Goal: Task Accomplishment & Management: Manage account settings

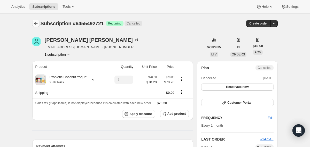
click at [33, 24] on button "Subscriptions" at bounding box center [35, 23] width 7 height 7
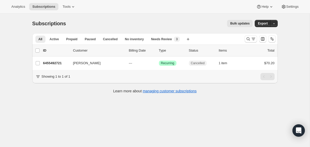
scroll to position [14, 0]
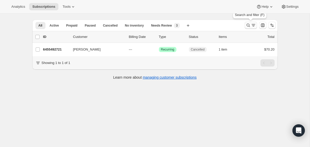
click at [248, 24] on icon "Search and filter results" at bounding box center [248, 25] width 5 height 5
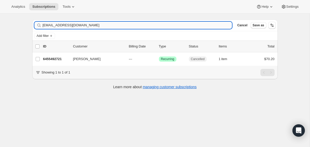
click at [154, 25] on input "[EMAIL_ADDRESS][DOMAIN_NAME]" at bounding box center [138, 25] width 190 height 7
click at [95, 25] on input "[EMAIL_ADDRESS][DOMAIN_NAME]" at bounding box center [133, 25] width 180 height 7
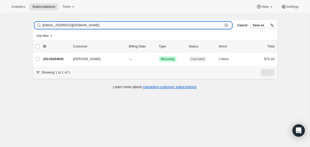
click at [95, 25] on input "[EMAIL_ADDRESS][DOMAIN_NAME]" at bounding box center [133, 25] width 180 height 7
paste input "emelynjp308@g"
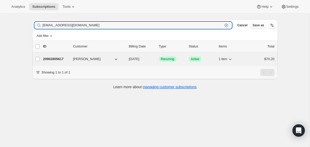
type input "[EMAIL_ADDRESS][DOMAIN_NAME]"
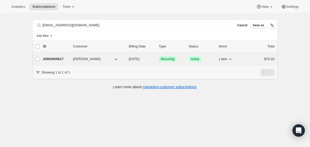
click at [127, 61] on div "20902805617 [PERSON_NAME] [DATE] Success Recurring Success Active 1 item $70.20" at bounding box center [159, 59] width 232 height 7
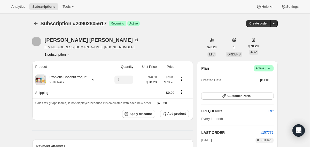
click at [269, 70] on icon at bounding box center [268, 68] width 5 height 5
click at [256, 89] on span "Cancel subscription" at bounding box center [261, 88] width 29 height 4
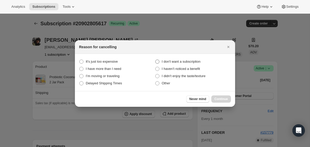
click at [192, 62] on span "I don't want a subscription" at bounding box center [181, 62] width 39 height 4
click at [156, 60] on subscription "I don't want a subscription" at bounding box center [155, 60] width 0 height 0
radio subscription "true"
click at [219, 101] on span "Continue" at bounding box center [221, 99] width 13 height 4
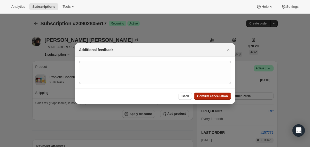
click at [219, 99] on button "Confirm cancellation" at bounding box center [212, 96] width 37 height 7
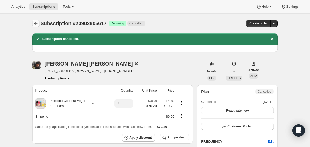
click at [36, 21] on icon "Subscriptions" at bounding box center [35, 23] width 5 height 5
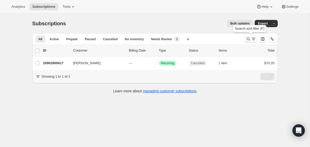
click at [247, 40] on icon "Search and filter results" at bounding box center [248, 38] width 5 height 5
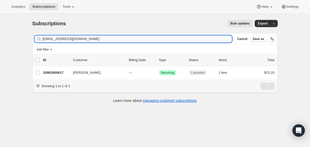
click at [141, 40] on input "[EMAIL_ADDRESS][DOMAIN_NAME]" at bounding box center [138, 38] width 190 height 7
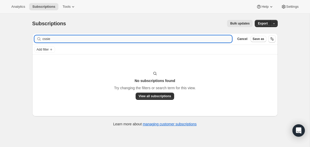
click at [43, 40] on input "cssie" at bounding box center [138, 38] width 190 height 7
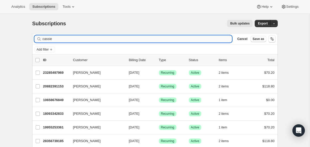
click at [68, 41] on input "cassie" at bounding box center [138, 38] width 190 height 7
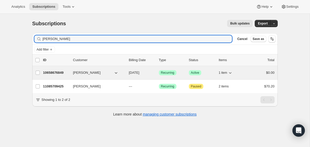
type input "[PERSON_NAME]"
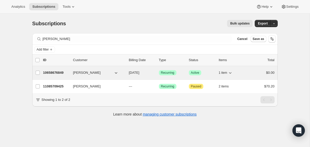
click at [127, 75] on div "10658676849 [PERSON_NAME] [DATE] Success Recurring Success Active 1 item $0.00" at bounding box center [159, 72] width 232 height 7
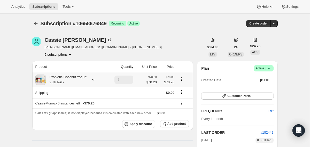
click at [82, 80] on div "Probiotic Coconut Yogurt 2 Jar Pack" at bounding box center [66, 80] width 41 height 10
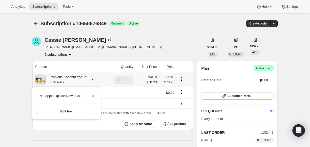
click at [82, 80] on div "Probiotic Coconut Yogurt 2 Jar Pack" at bounding box center [66, 80] width 41 height 10
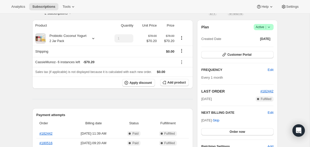
scroll to position [39, 0]
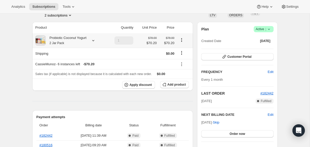
click at [96, 42] on icon at bounding box center [93, 40] width 5 height 5
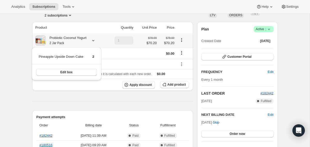
click at [96, 42] on icon at bounding box center [93, 40] width 5 height 5
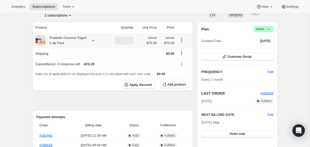
click at [96, 42] on icon at bounding box center [93, 40] width 5 height 5
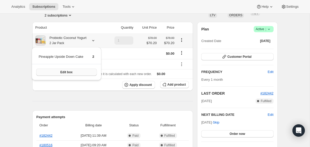
click at [92, 72] on button "Edit box" at bounding box center [66, 72] width 61 height 7
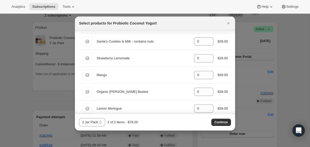
scroll to position [413, 0]
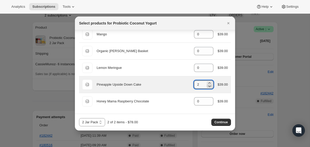
click at [209, 87] on icon ":r1go:" at bounding box center [210, 87] width 3 height 2
type input "0"
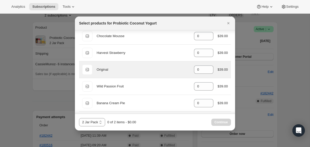
scroll to position [21, 0]
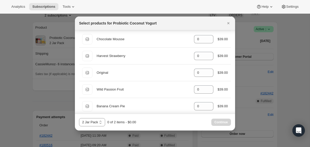
click at [35, 85] on div at bounding box center [155, 73] width 310 height 147
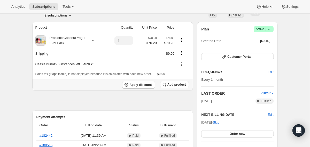
scroll to position [0, 0]
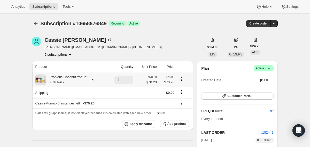
click at [90, 79] on div "Probiotic Coconut Yogurt 2 Jar Pack" at bounding box center [69, 80] width 69 height 10
click at [94, 80] on icon at bounding box center [93, 79] width 2 height 1
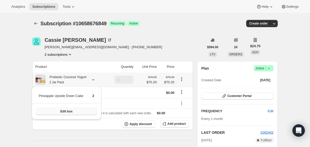
click at [88, 109] on button "Edit box" at bounding box center [66, 111] width 61 height 7
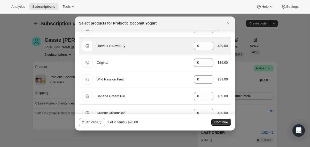
scroll to position [31, 0]
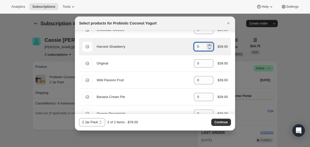
click at [208, 44] on icon ":r1ia:" at bounding box center [209, 45] width 5 height 5
type input "1"
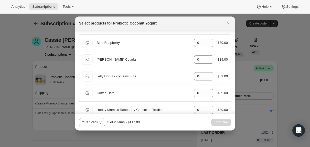
scroll to position [212, 0]
